Goal: Transaction & Acquisition: Purchase product/service

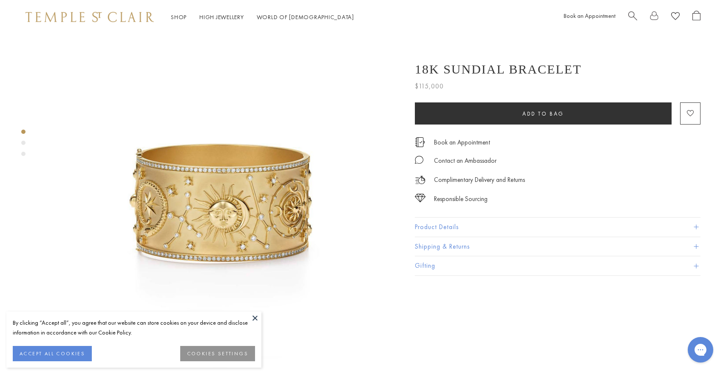
click at [114, 18] on img at bounding box center [90, 17] width 128 height 10
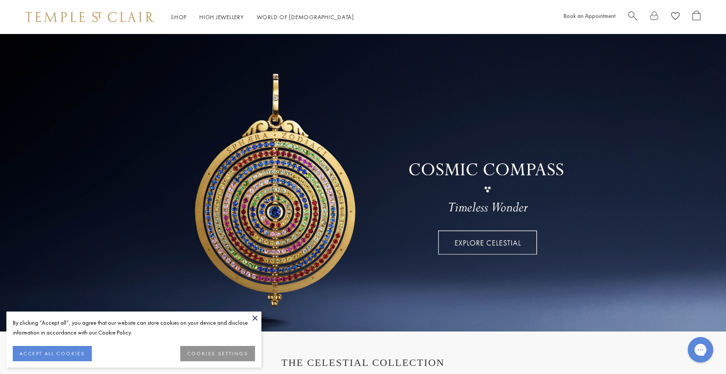
click at [256, 315] on button at bounding box center [255, 318] width 13 height 13
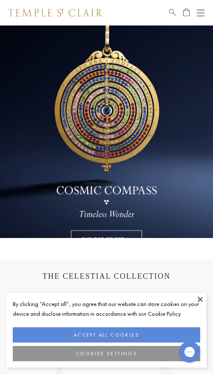
click at [200, 297] on button at bounding box center [200, 299] width 13 height 13
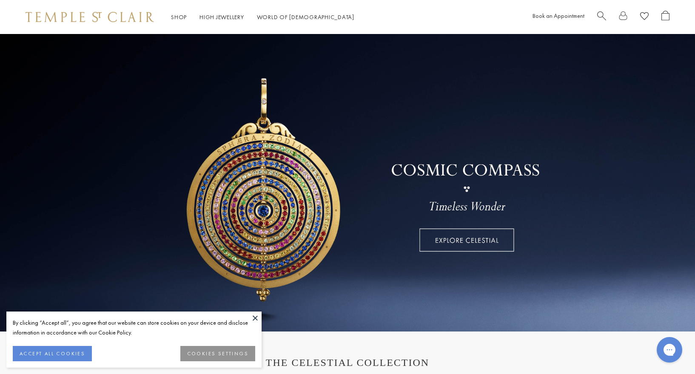
click at [255, 318] on button at bounding box center [255, 318] width 13 height 13
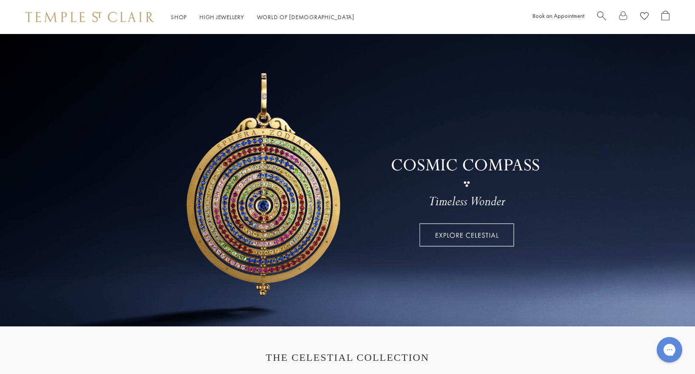
scroll to position [3, 0]
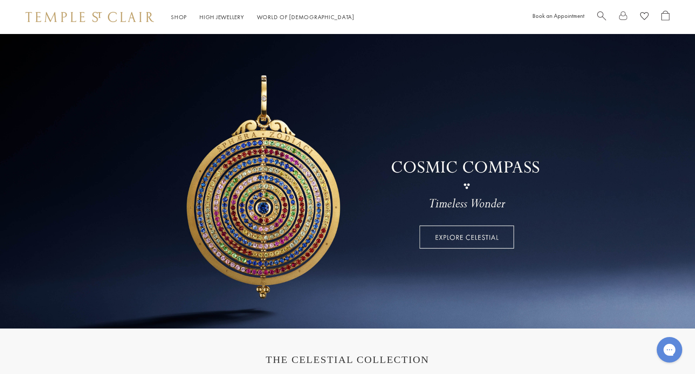
click at [483, 238] on link at bounding box center [347, 180] width 695 height 298
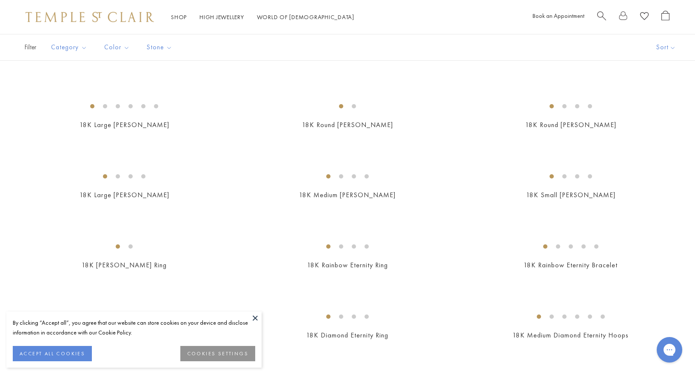
scroll to position [788, 0]
click at [0, 0] on img at bounding box center [0, 0] width 0 height 0
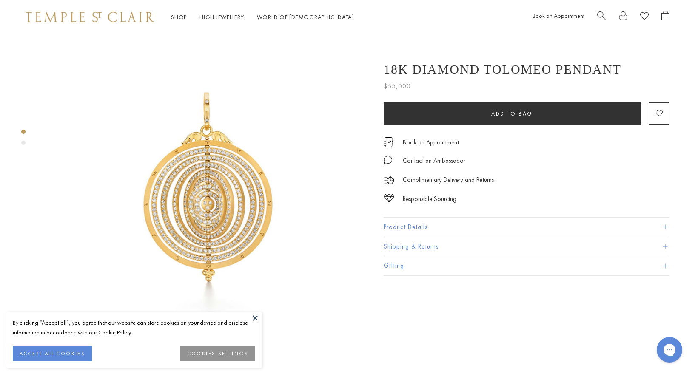
click at [250, 318] on button at bounding box center [255, 318] width 13 height 13
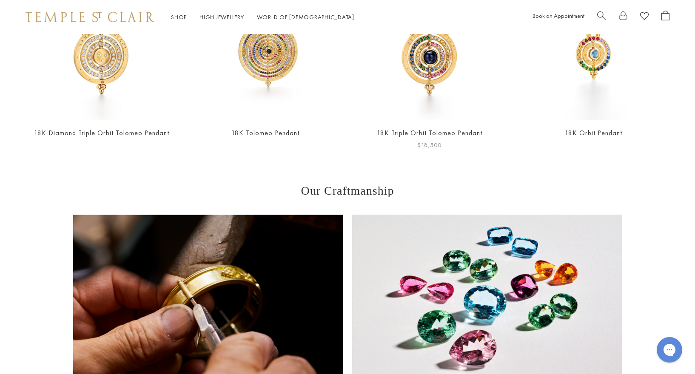
scroll to position [655, 0]
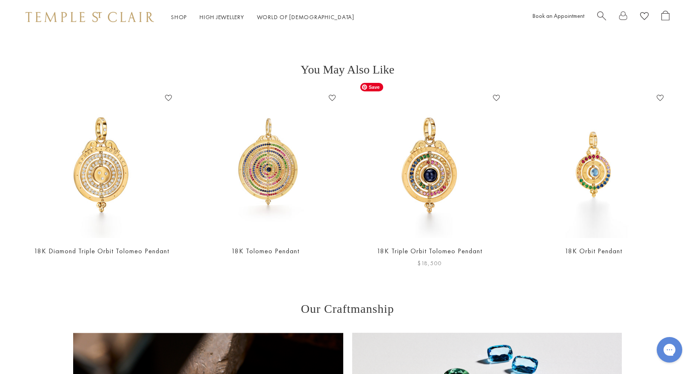
click at [413, 122] on img at bounding box center [429, 164] width 147 height 147
